Goal: Information Seeking & Learning: Learn about a topic

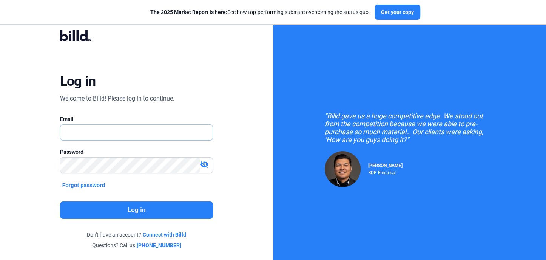
type input "[EMAIL_ADDRESS][DOMAIN_NAME]"
click at [144, 212] on button "Log in" at bounding box center [136, 209] width 153 height 17
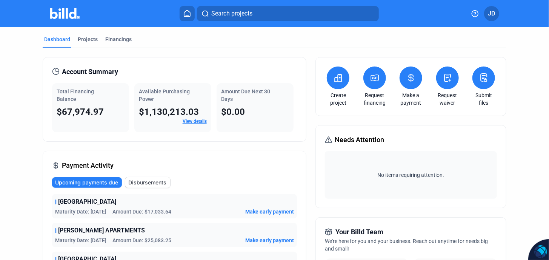
click at [142, 181] on span "Disbursements" at bounding box center [147, 183] width 38 height 8
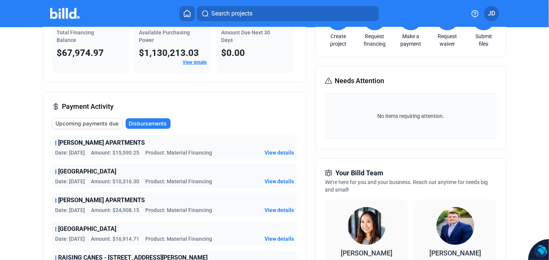
scroll to position [100, 0]
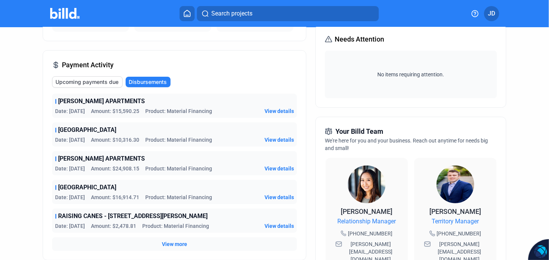
click at [276, 111] on span "View details" at bounding box center [279, 111] width 29 height 8
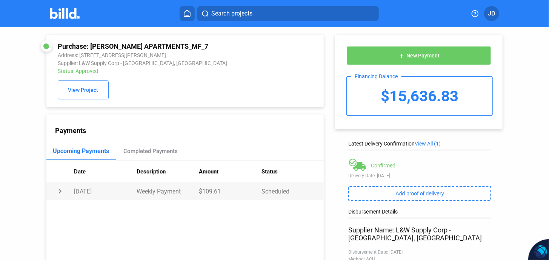
click at [155, 196] on td "Weekly Payment" at bounding box center [168, 191] width 63 height 18
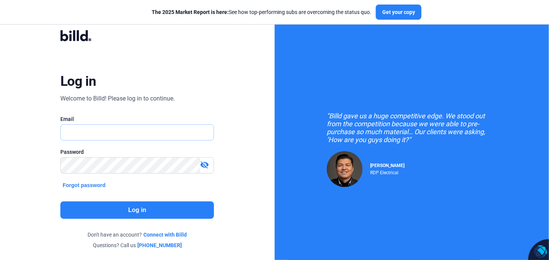
type input "[EMAIL_ADDRESS][DOMAIN_NAME]"
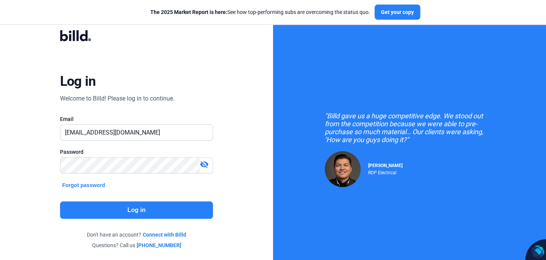
click at [128, 203] on button "Log in" at bounding box center [136, 209] width 153 height 17
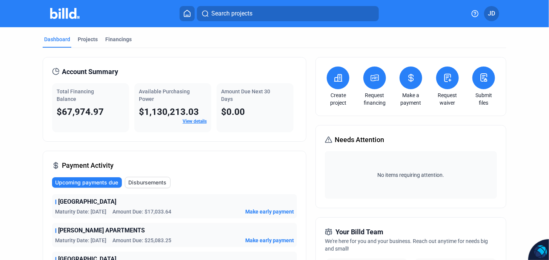
click at [190, 120] on link "View details" at bounding box center [195, 120] width 24 height 5
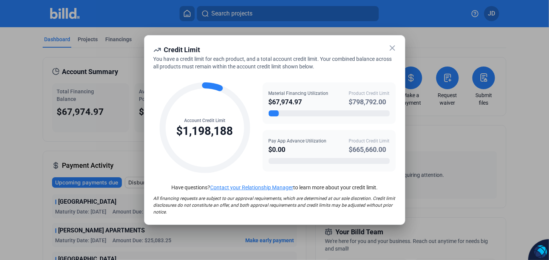
click at [260, 189] on link "Contact your Relationship Manager" at bounding box center [251, 187] width 83 height 6
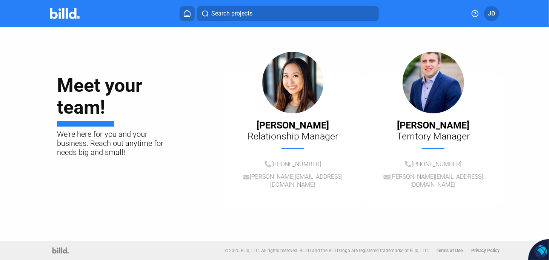
click at [492, 12] on span "JD" at bounding box center [491, 13] width 7 height 9
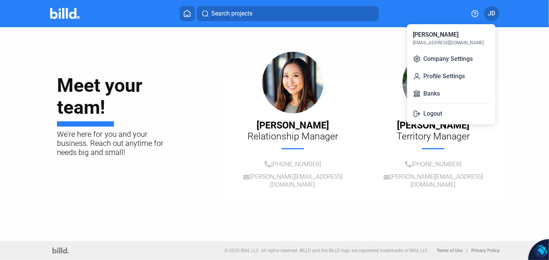
click at [184, 17] on div at bounding box center [274, 130] width 549 height 260
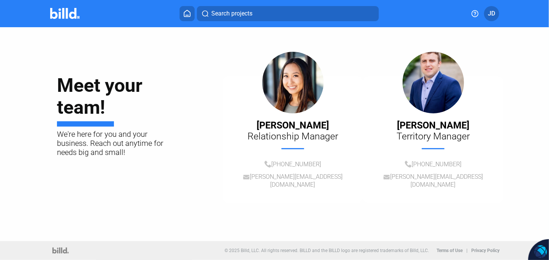
click at [185, 15] on icon at bounding box center [187, 13] width 8 height 7
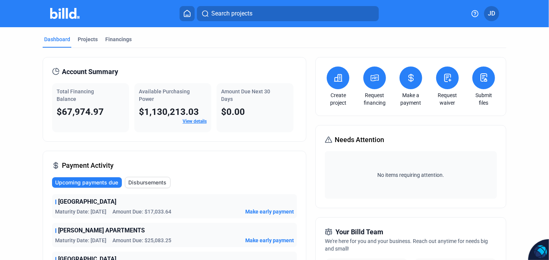
click at [103, 180] on span "Upcoming payments due" at bounding box center [86, 183] width 63 height 8
click at [189, 120] on link "View details" at bounding box center [195, 120] width 24 height 5
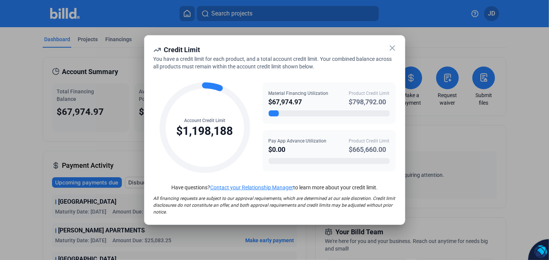
click at [391, 47] on icon at bounding box center [392, 48] width 5 height 5
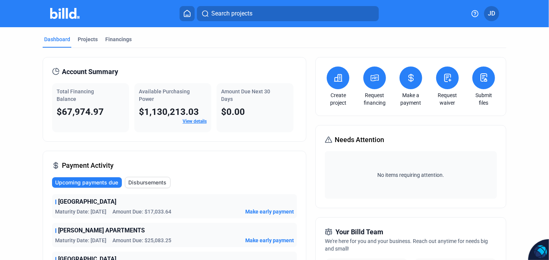
click at [188, 121] on link "View details" at bounding box center [195, 120] width 24 height 5
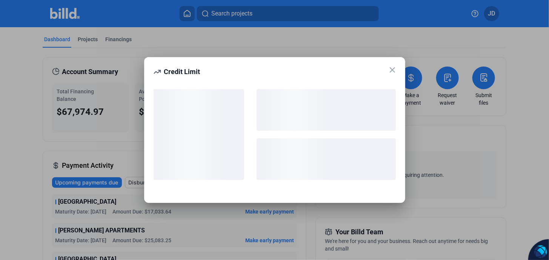
click at [394, 69] on icon at bounding box center [392, 69] width 9 height 9
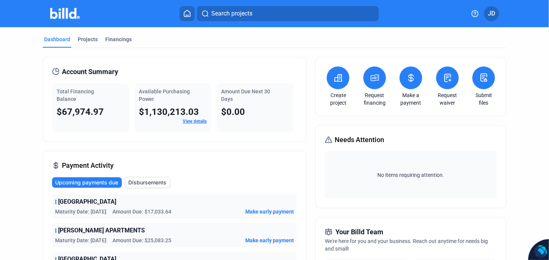
click at [91, 40] on div "Projects" at bounding box center [88, 39] width 20 height 8
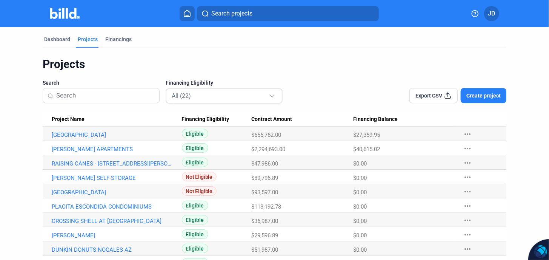
click at [182, 99] on mat-select-trigger "All (22)" at bounding box center [181, 95] width 19 height 7
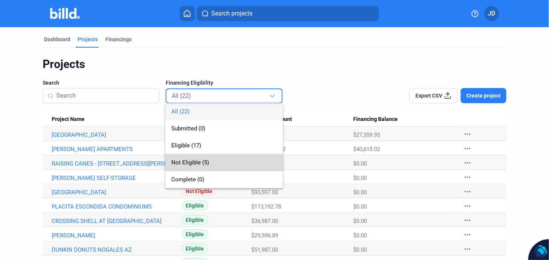
click at [198, 162] on span "Not Eligible (5)" at bounding box center [190, 162] width 38 height 7
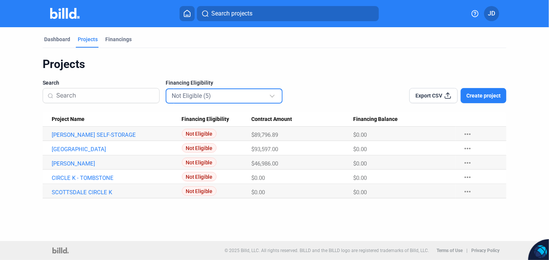
click at [189, 95] on mat-select-trigger "Not Eligible (5)" at bounding box center [191, 95] width 39 height 7
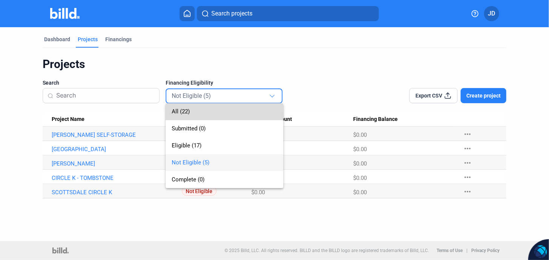
drag, startPoint x: 189, startPoint y: 95, endPoint x: 177, endPoint y: 114, distance: 22.0
click at [177, 114] on span "All (22)" at bounding box center [181, 111] width 18 height 7
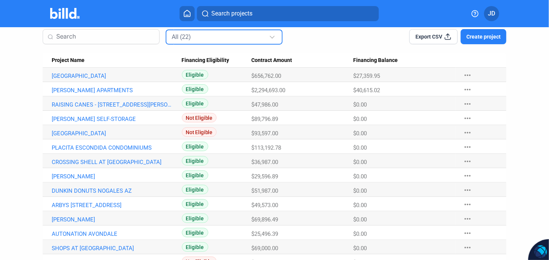
scroll to position [50, 0]
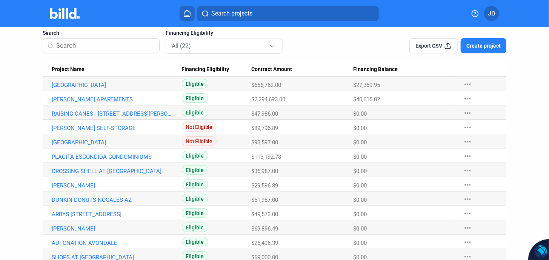
click at [87, 98] on link "[PERSON_NAME] APARTMENTS" at bounding box center [113, 99] width 123 height 7
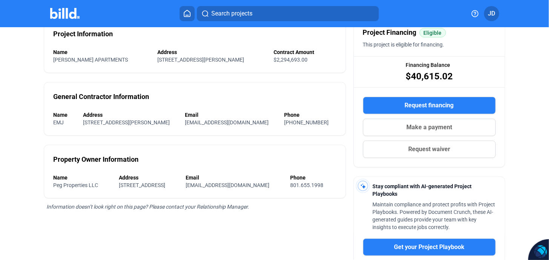
scroll to position [100, 0]
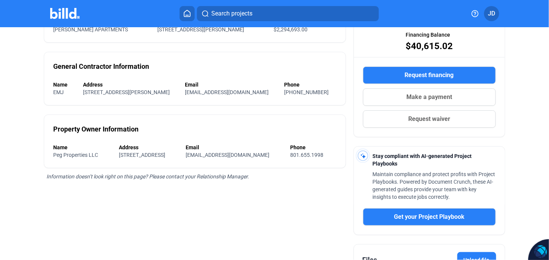
drag, startPoint x: 100, startPoint y: 154, endPoint x: 49, endPoint y: 154, distance: 51.7
click at [49, 154] on div "Property Owner Information Name Peg Properties LLC Address [STREET_ADDRESS] Ema…" at bounding box center [195, 141] width 302 height 54
drag, startPoint x: 49, startPoint y: 154, endPoint x: 82, endPoint y: 151, distance: 32.9
copy span "Peg Properties LLC"
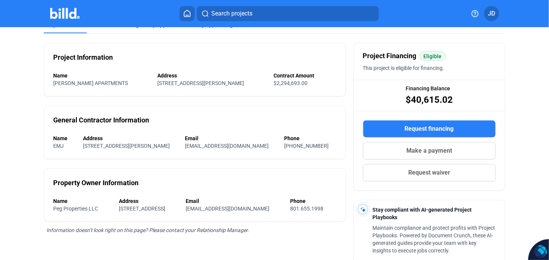
scroll to position [0, 0]
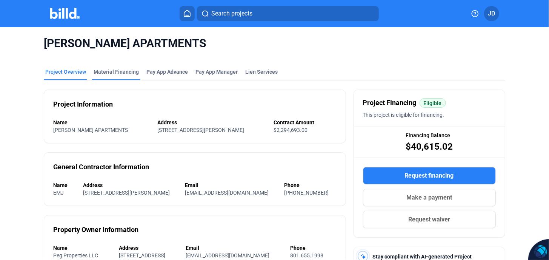
click at [120, 73] on div "Material Financing" at bounding box center [116, 72] width 45 height 8
